Goal: Task Accomplishment & Management: Manage account settings

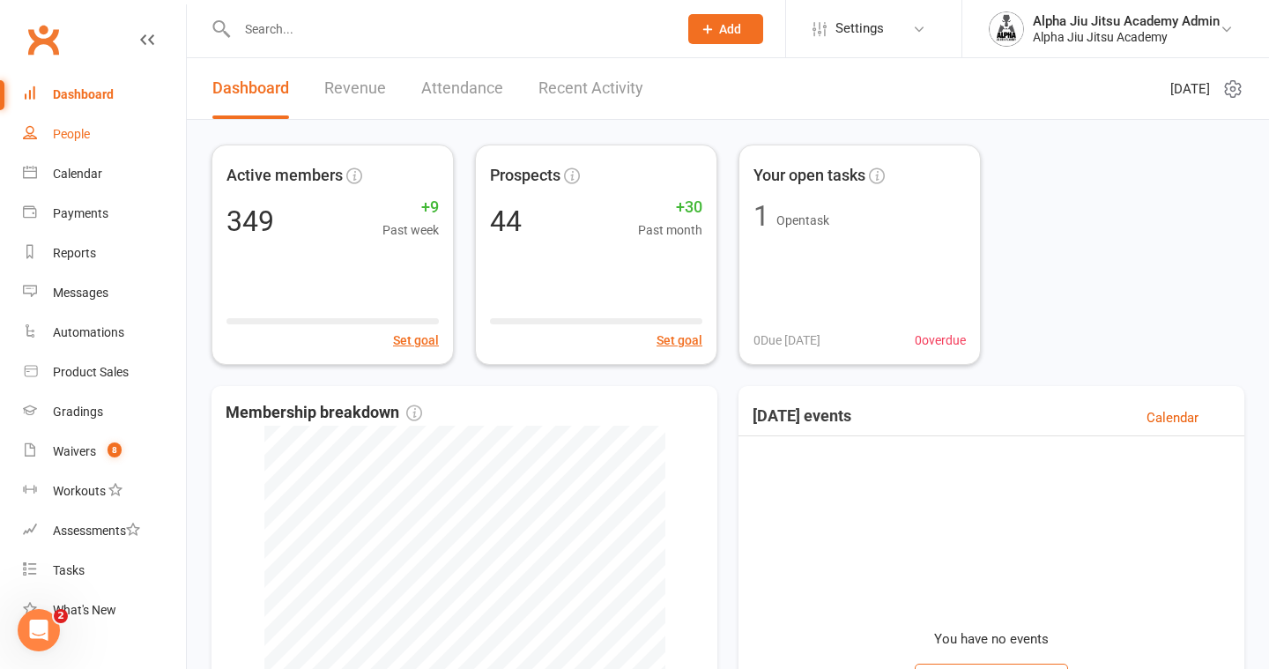
click at [131, 139] on link "People" at bounding box center [104, 135] width 163 height 40
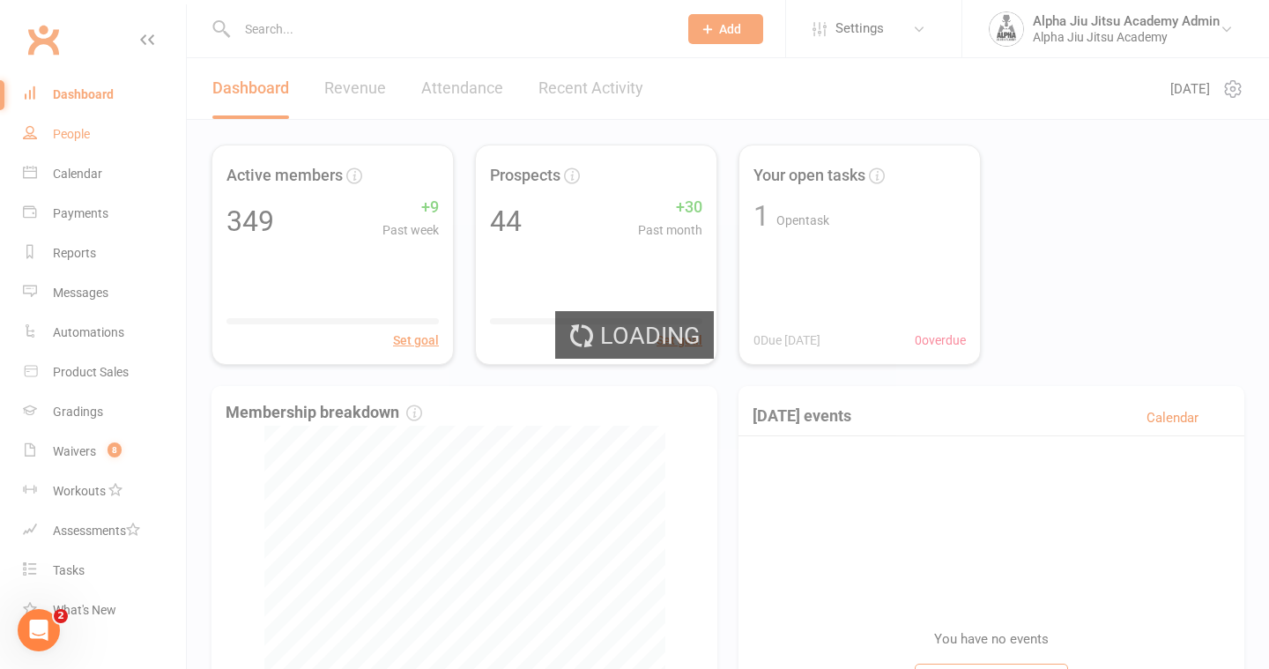
select select "100"
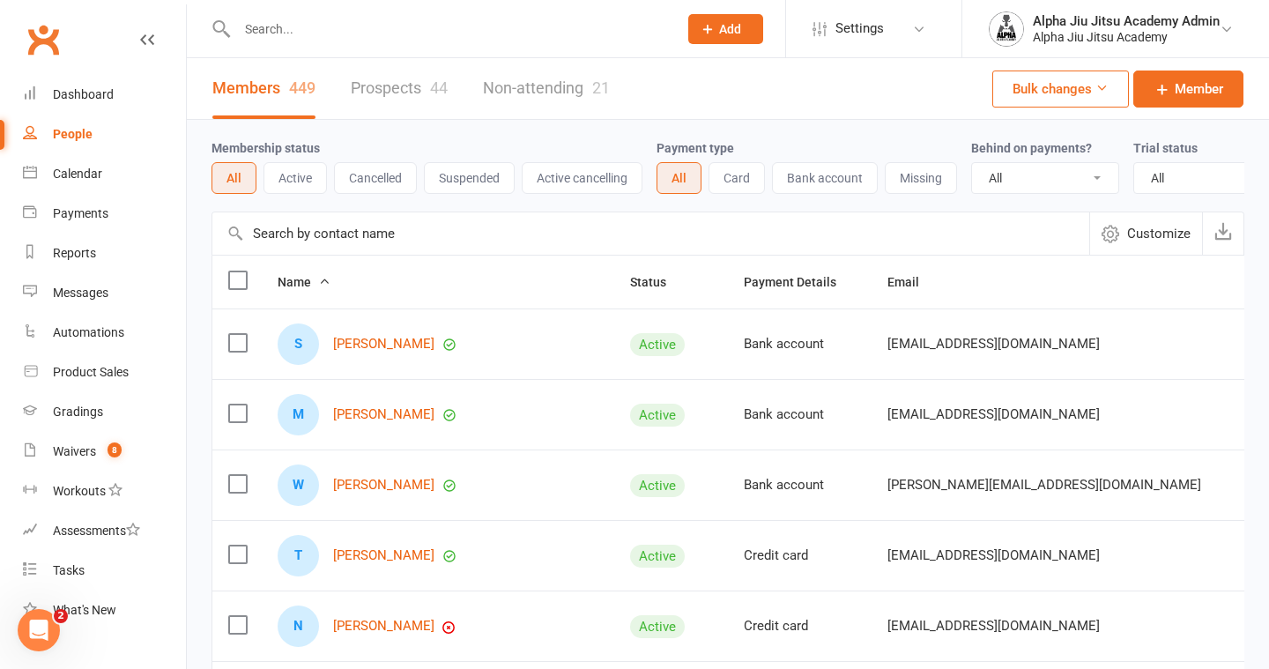
click at [301, 240] on input "text" at bounding box center [650, 233] width 877 height 42
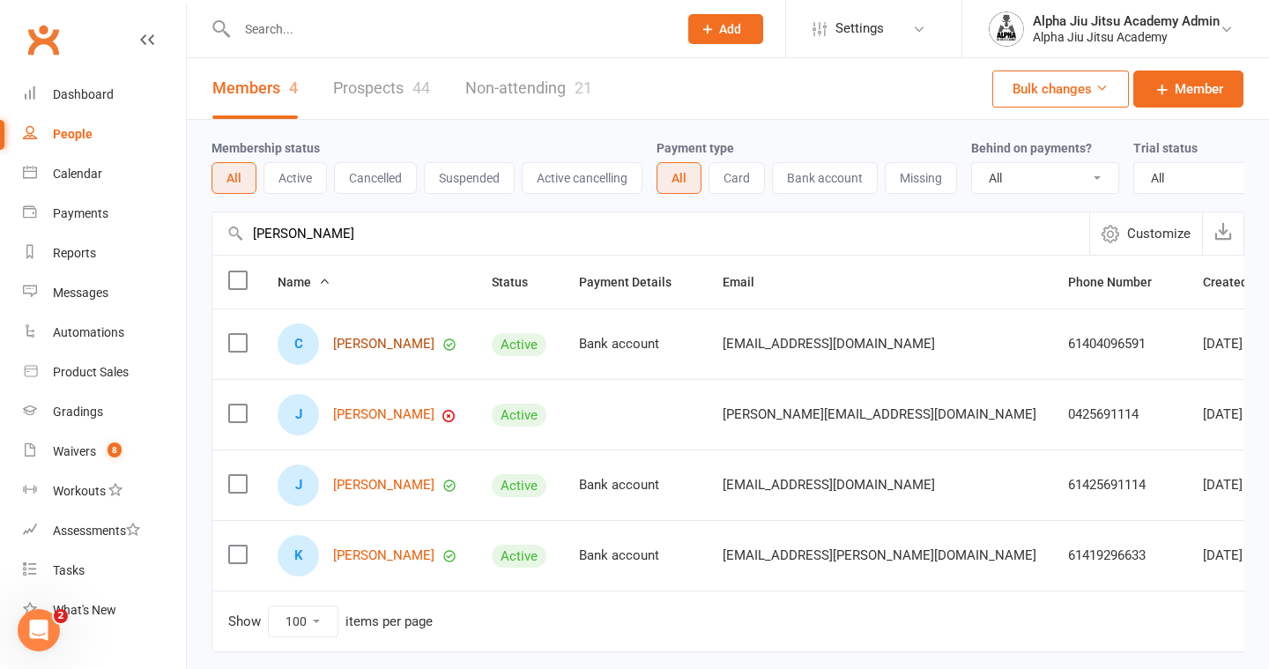
type input "[PERSON_NAME]"
click at [420, 343] on link "[PERSON_NAME]" at bounding box center [383, 344] width 101 height 15
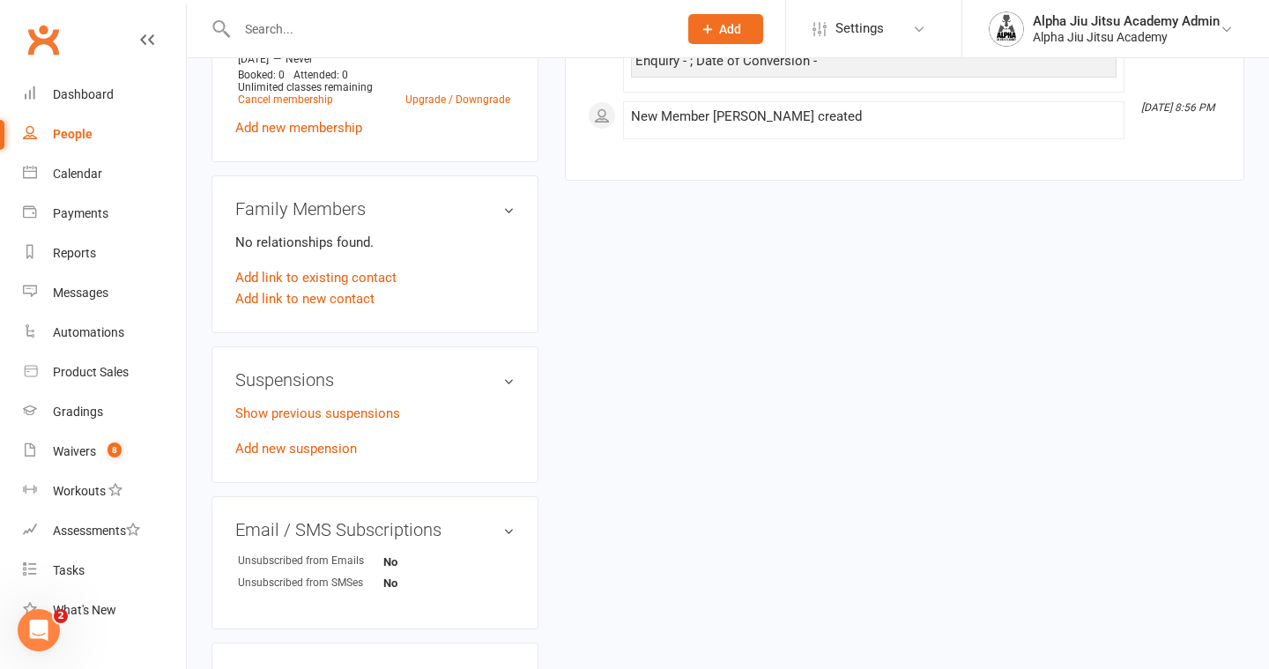
scroll to position [770, 0]
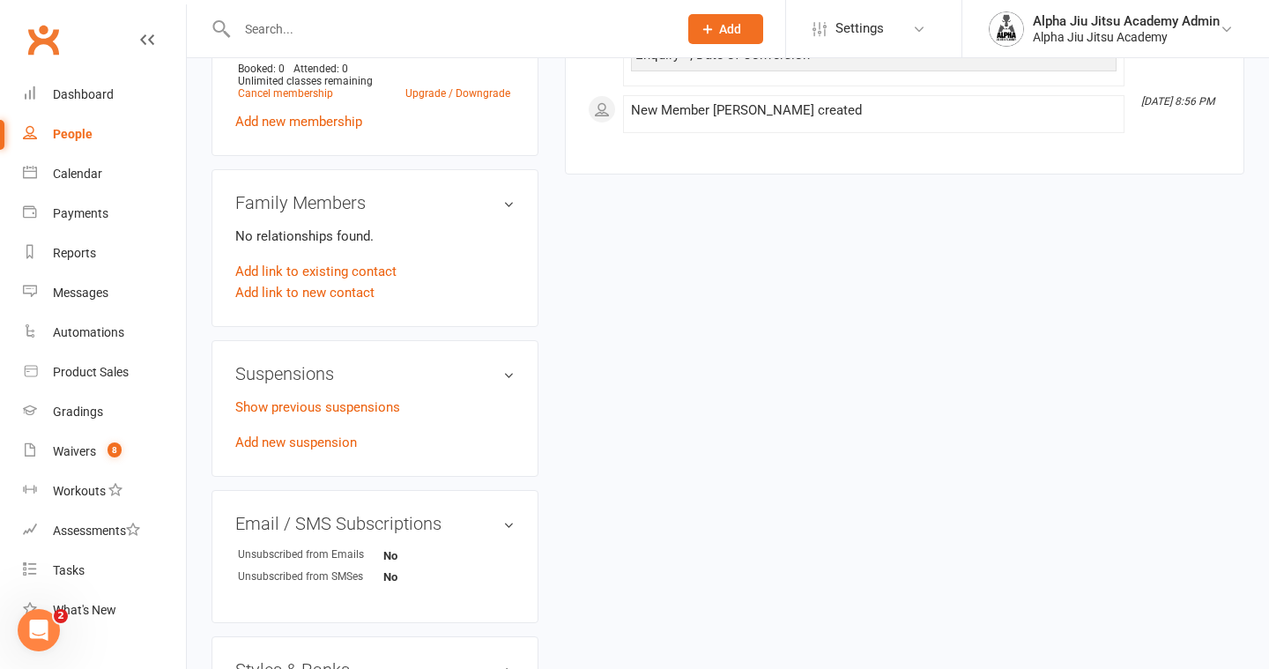
click at [509, 366] on h3 "Suspensions" at bounding box center [374, 373] width 279 height 19
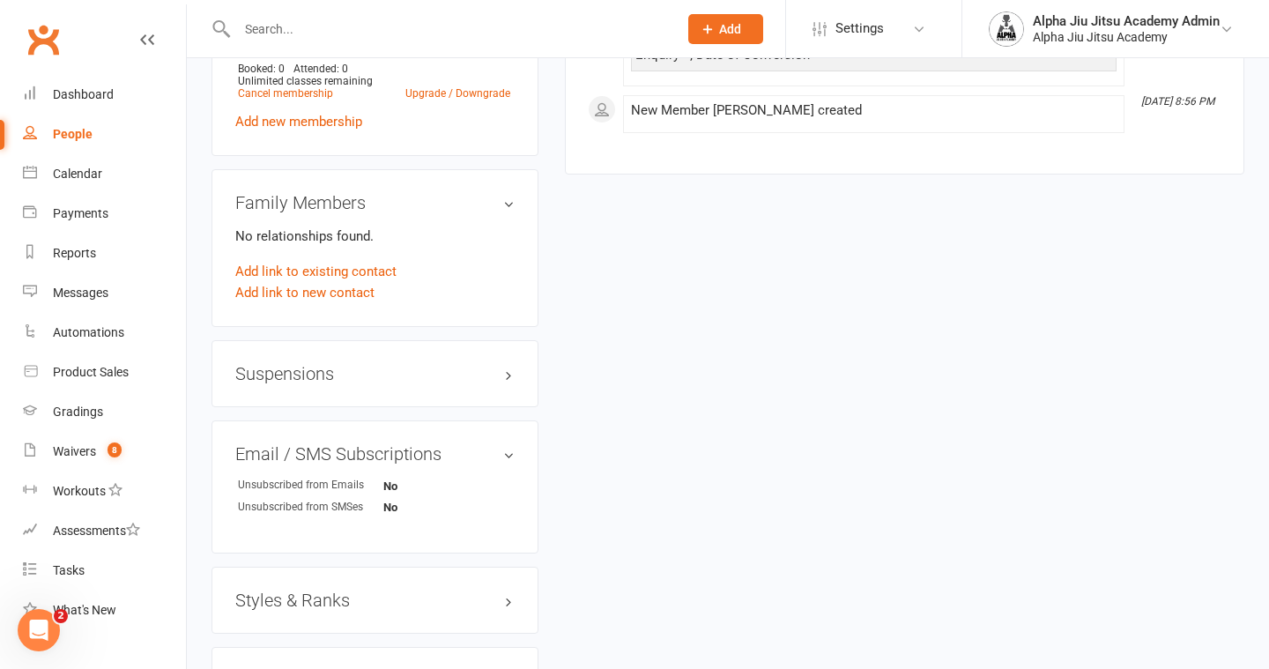
click at [509, 366] on h3 "Suspensions" at bounding box center [374, 373] width 279 height 19
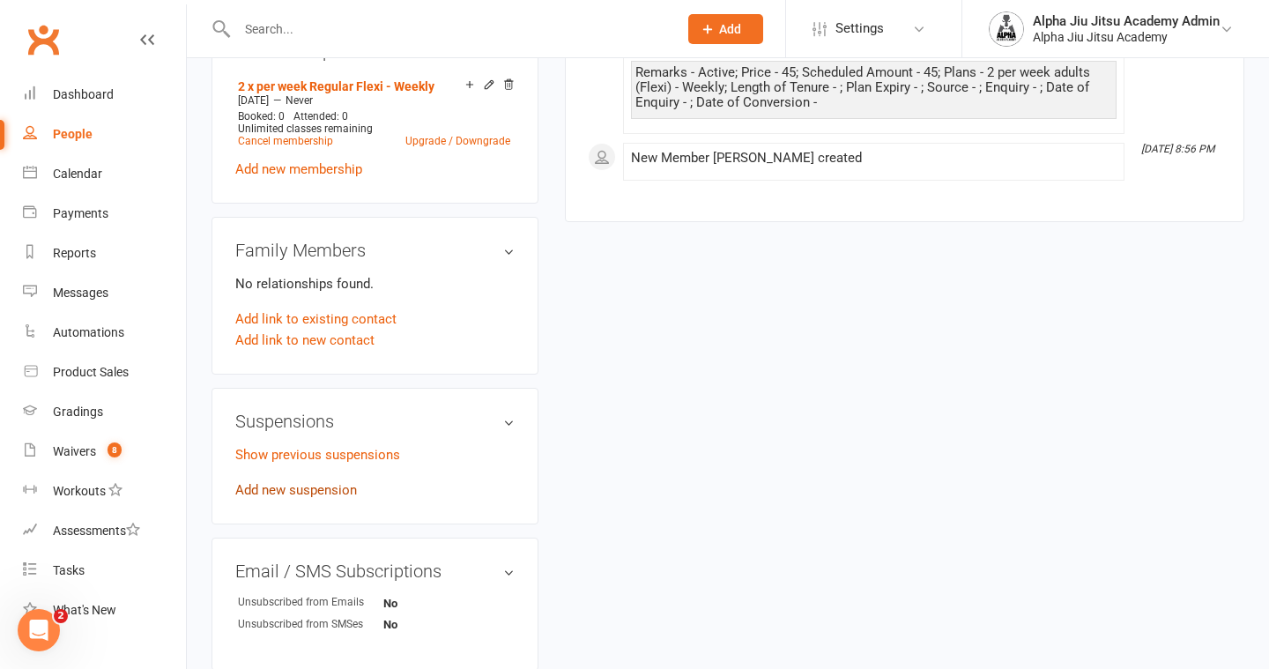
scroll to position [798, 0]
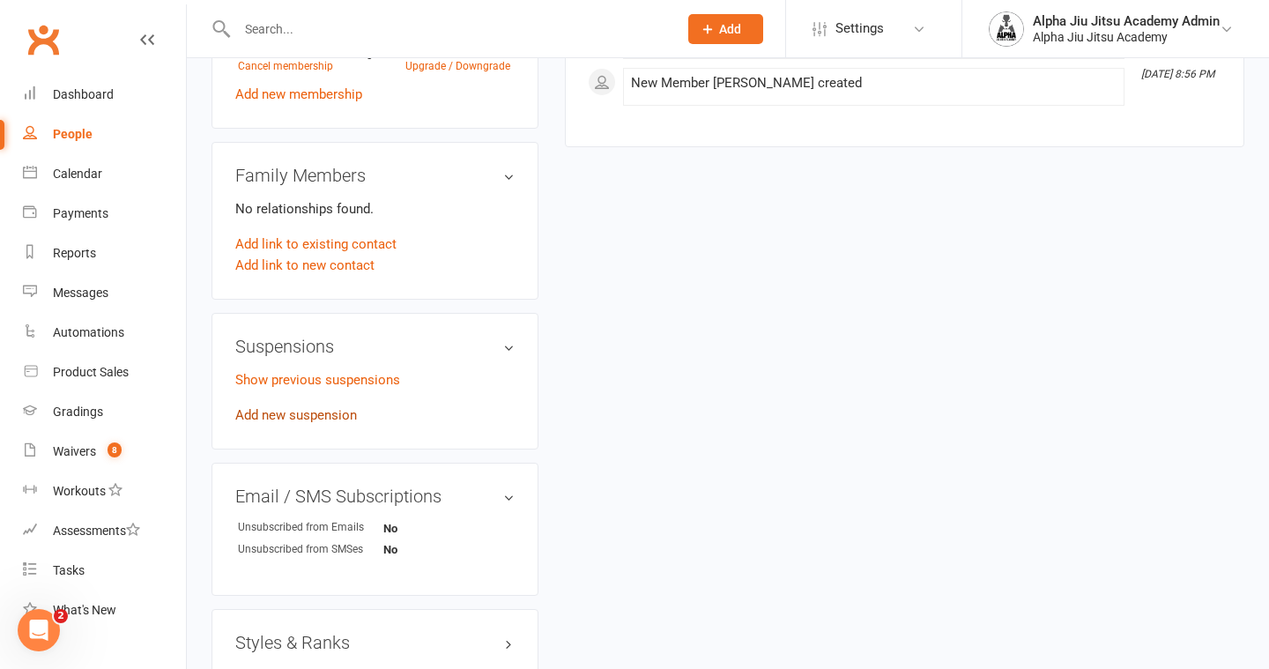
click at [328, 411] on link "Add new suspension" at bounding box center [296, 415] width 122 height 16
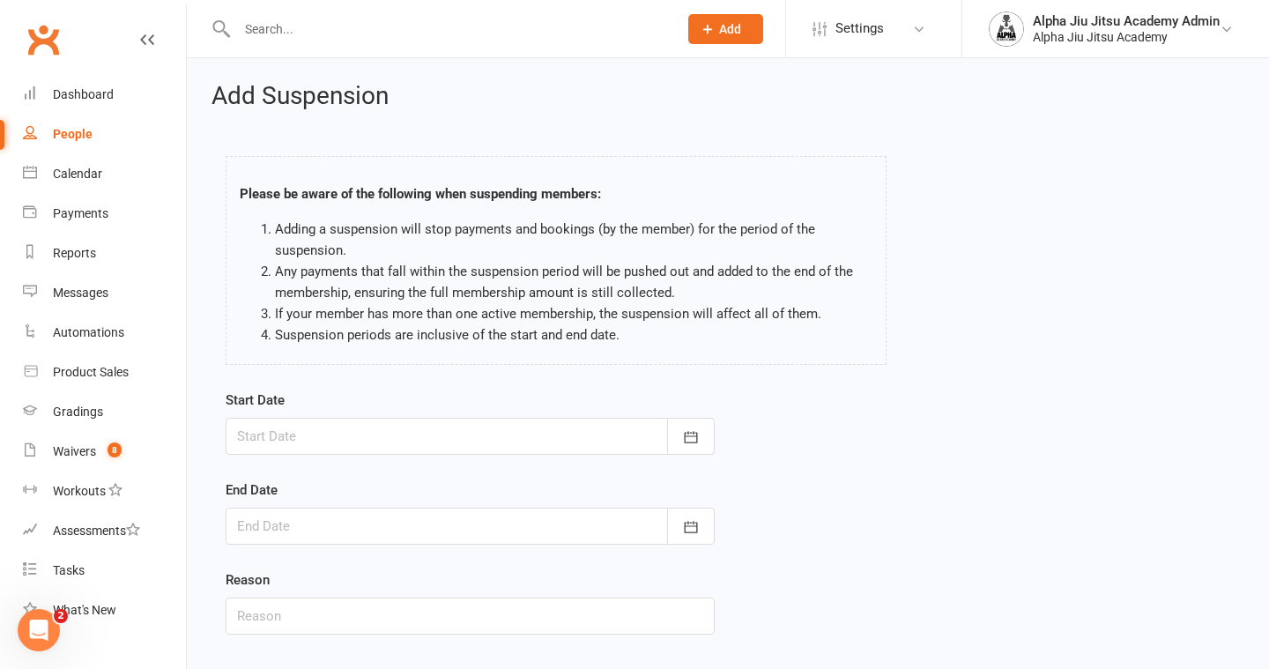
click at [359, 432] on div at bounding box center [470, 436] width 489 height 37
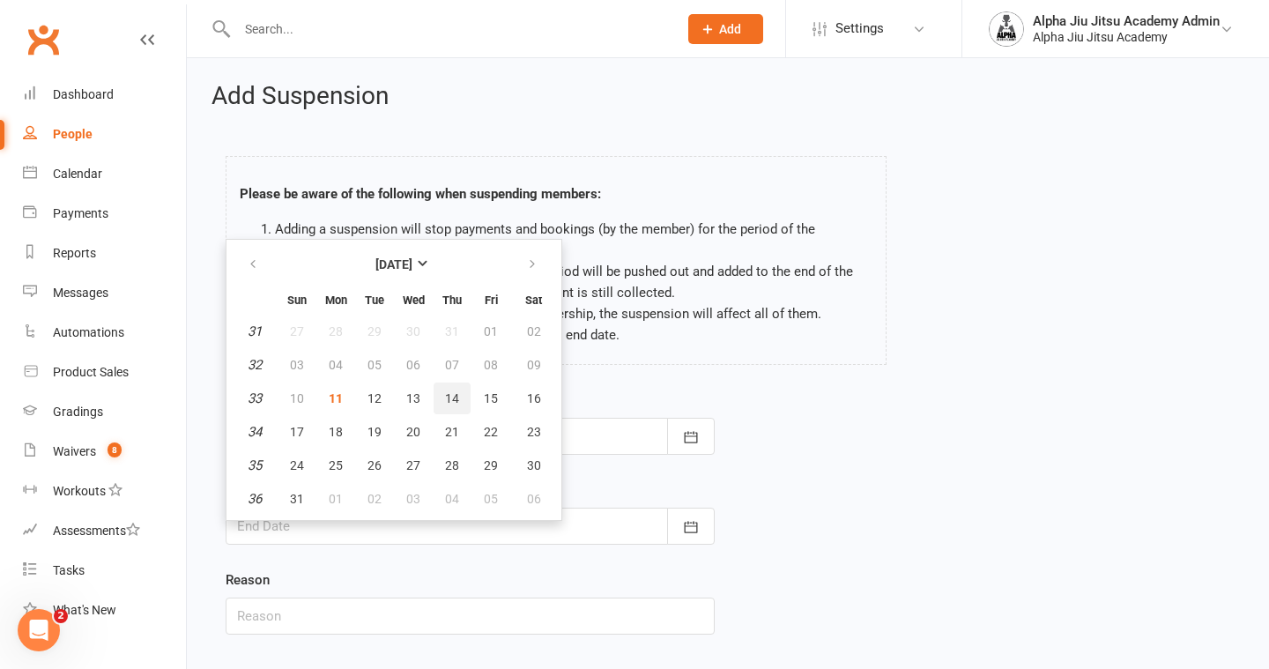
click at [458, 398] on button "14" at bounding box center [452, 399] width 37 height 32
type input "[DATE]"
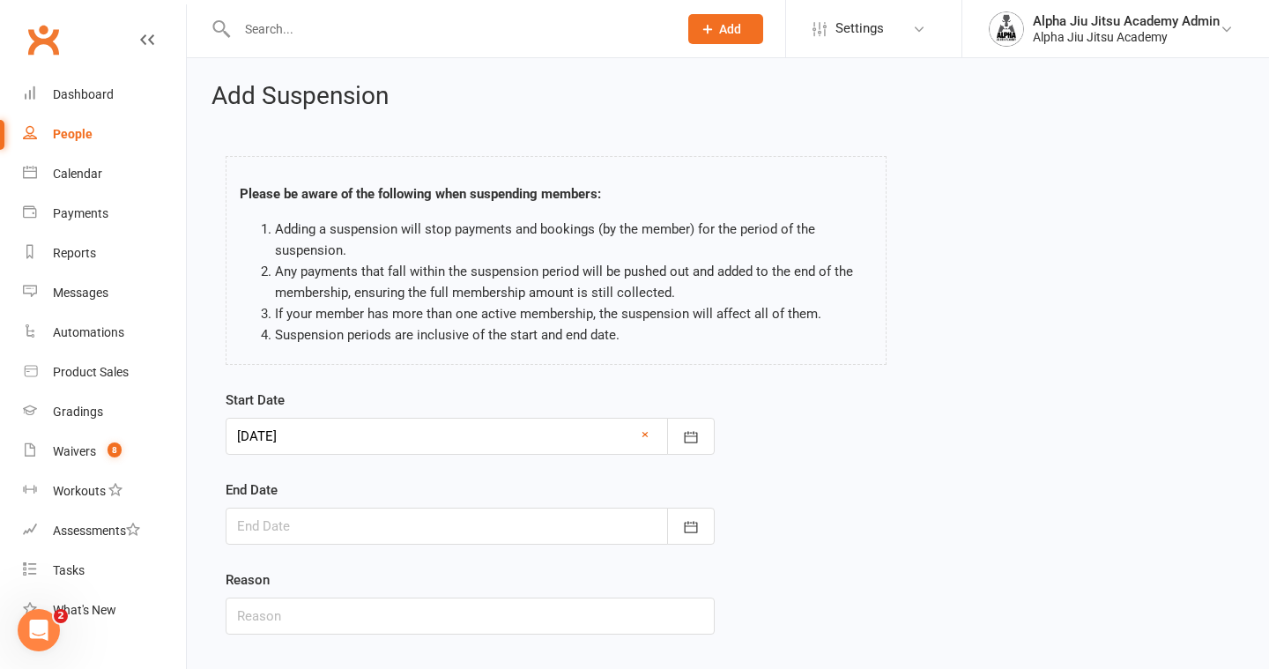
click at [361, 517] on div at bounding box center [470, 526] width 489 height 37
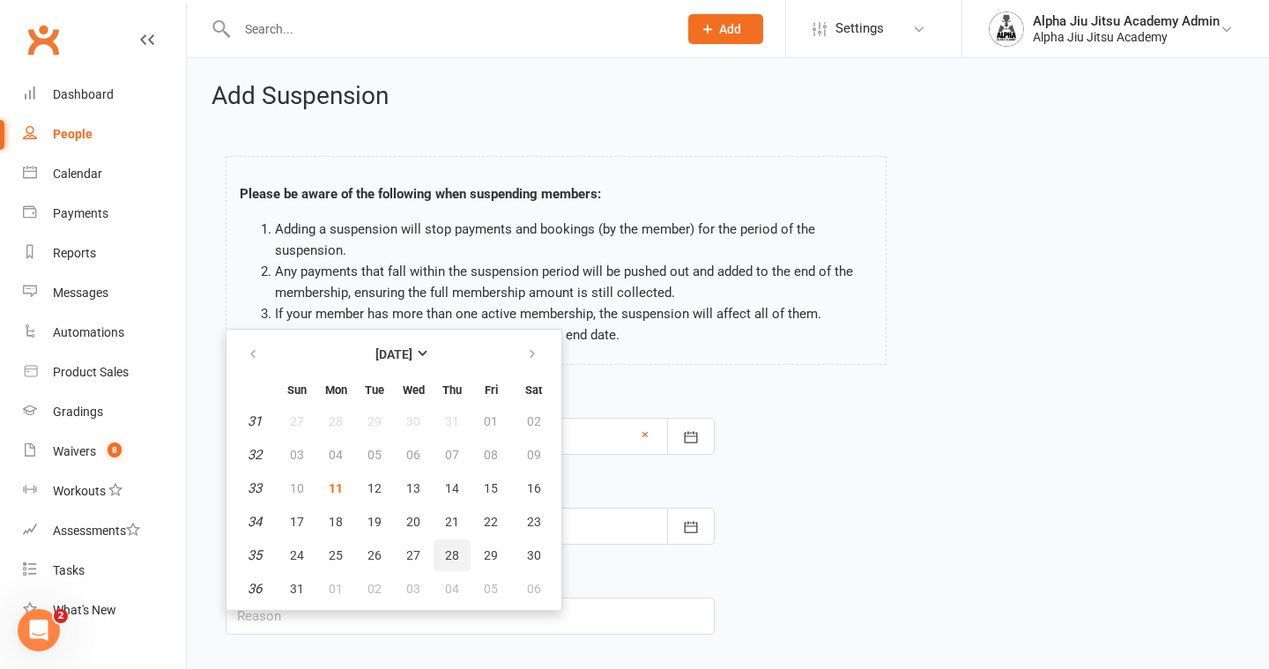
click at [452, 561] on span "28" at bounding box center [452, 555] width 14 height 14
type input "[DATE]"
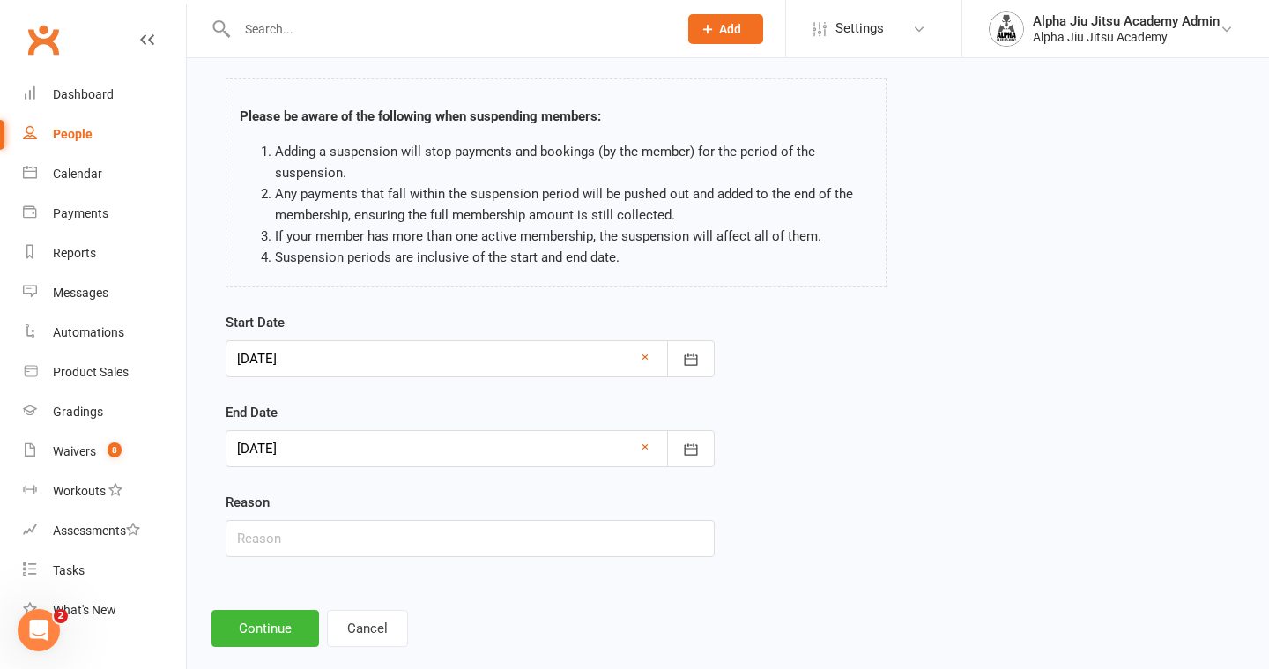
scroll to position [106, 0]
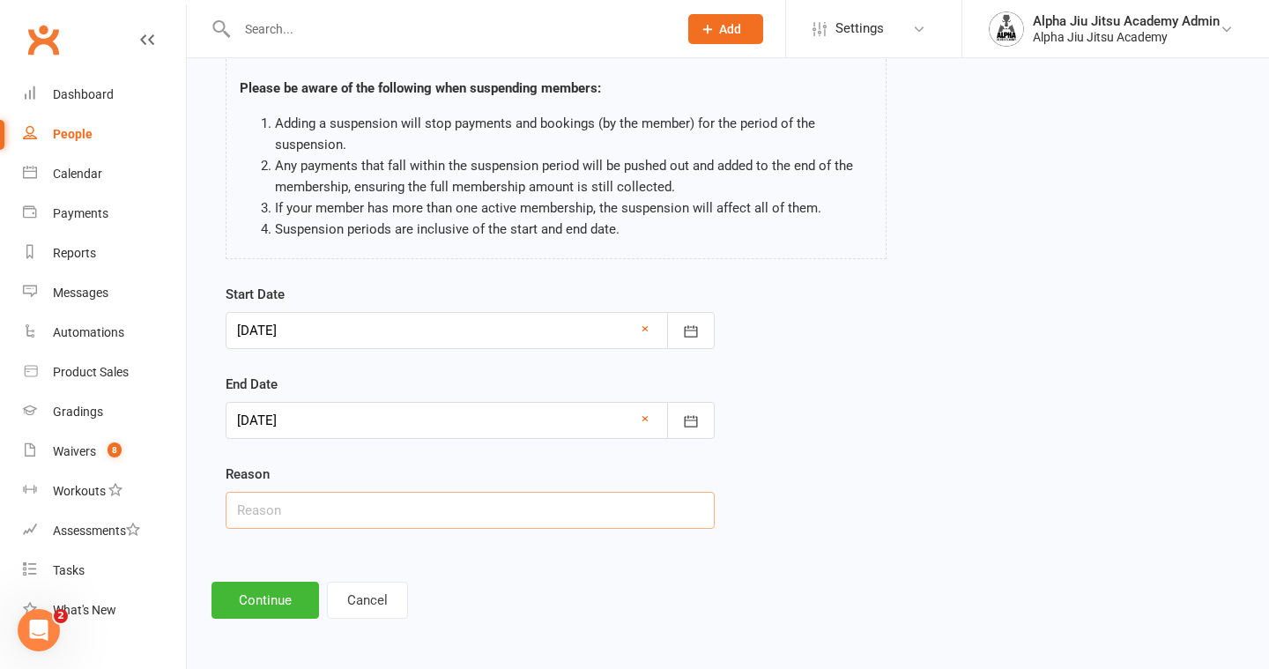
click at [371, 517] on input "text" at bounding box center [470, 510] width 489 height 37
type input "Injury"
click at [263, 621] on div "Add Suspension Please be aware of the following when suspending members: Adding…" at bounding box center [728, 297] width 1083 height 691
click at [264, 606] on button "Continue" at bounding box center [266, 600] width 108 height 37
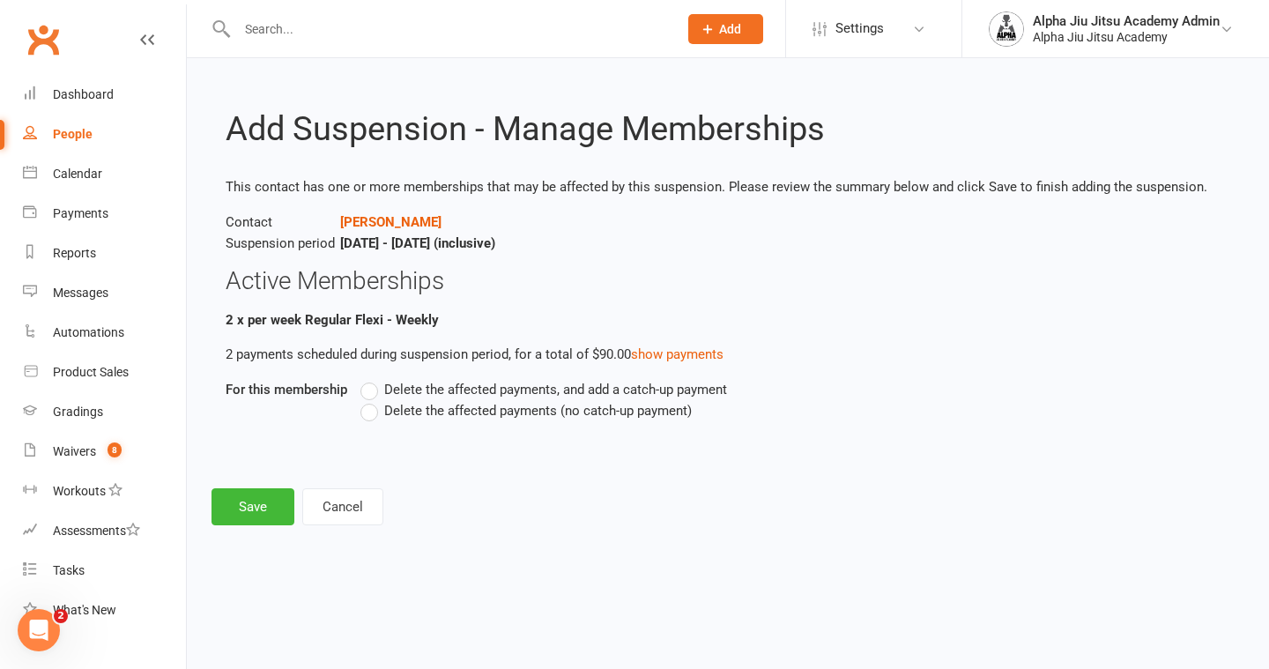
click at [379, 407] on label "Delete the affected payments (no catch-up payment)" at bounding box center [526, 410] width 331 height 21
click at [372, 400] on input "Delete the affected payments (no catch-up payment)" at bounding box center [366, 400] width 11 height 0
click at [254, 510] on button "Save" at bounding box center [253, 506] width 83 height 37
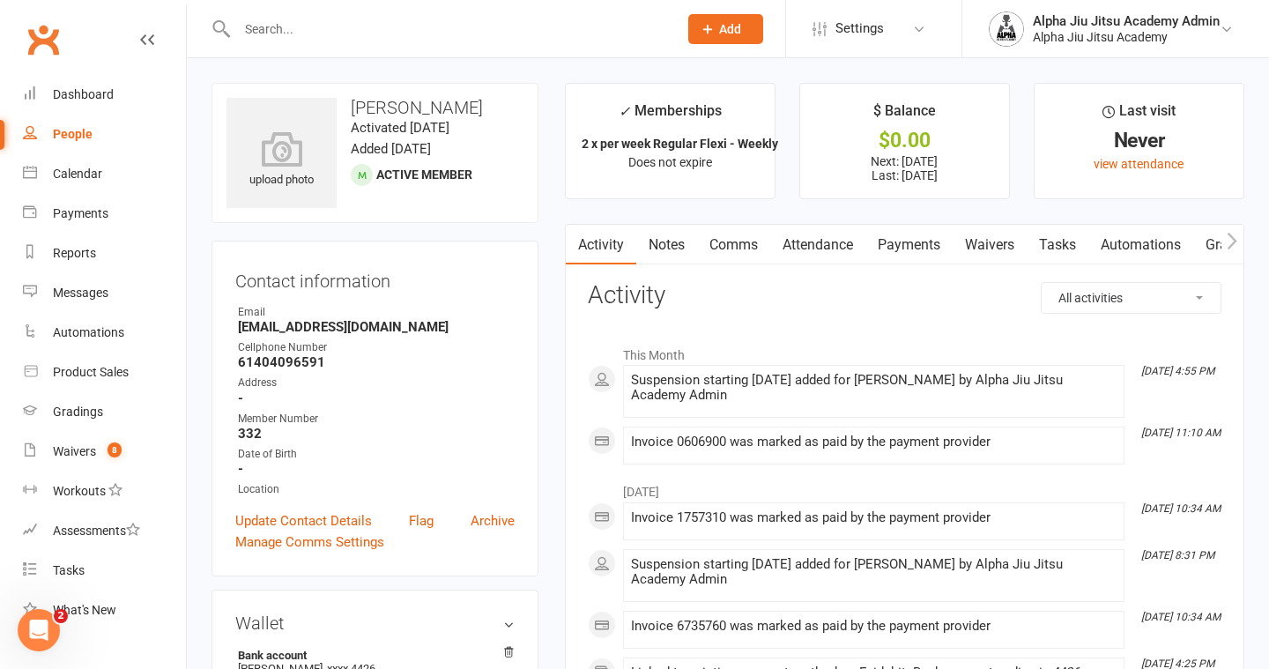
click at [65, 119] on link "People" at bounding box center [104, 135] width 163 height 40
select select "100"
